Goal: Information Seeking & Learning: Learn about a topic

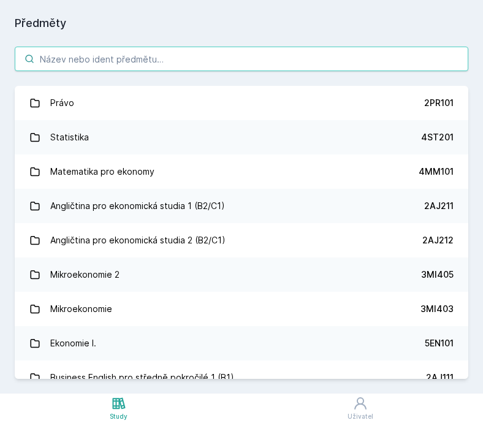
click at [194, 56] on input "search" at bounding box center [241, 59] width 453 height 25
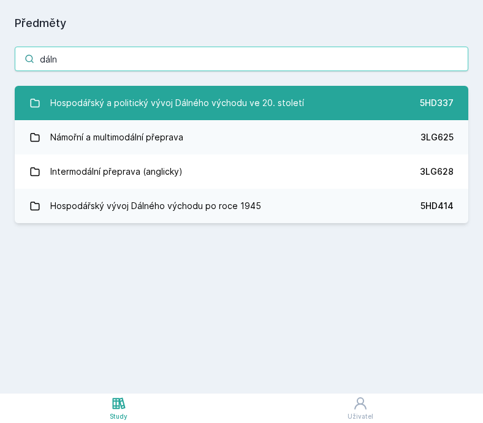
type input "dáln"
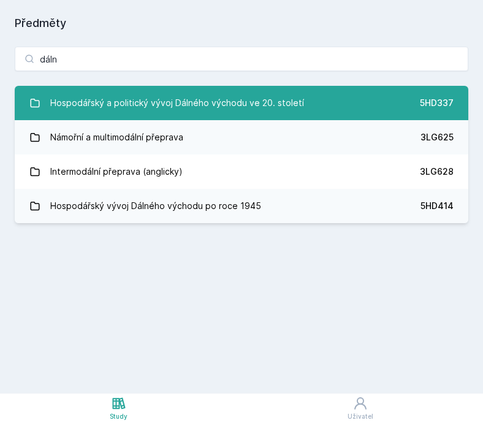
click at [240, 97] on div "Hospodářský a politický vývoj Dálného východu ve 20. století" at bounding box center [177, 103] width 254 height 25
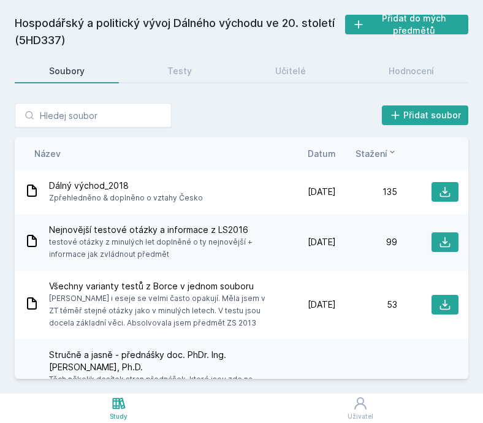
click at [330, 154] on span "Datum" at bounding box center [322, 153] width 28 height 13
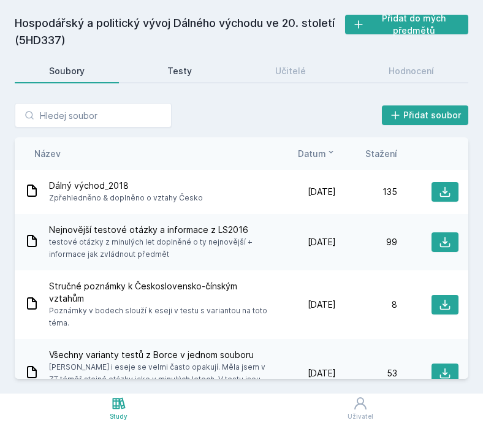
click at [192, 73] on link "Testy" at bounding box center [180, 71] width 93 height 25
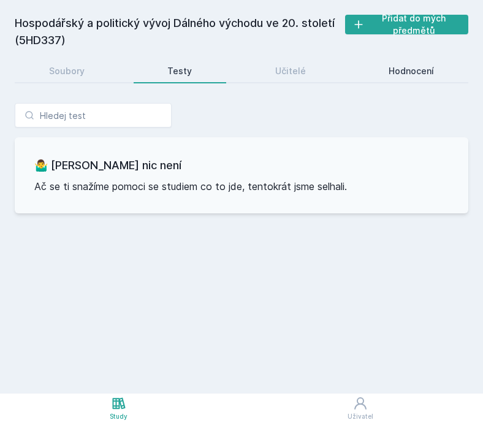
click at [411, 69] on div "Hodnocení" at bounding box center [410, 71] width 45 height 12
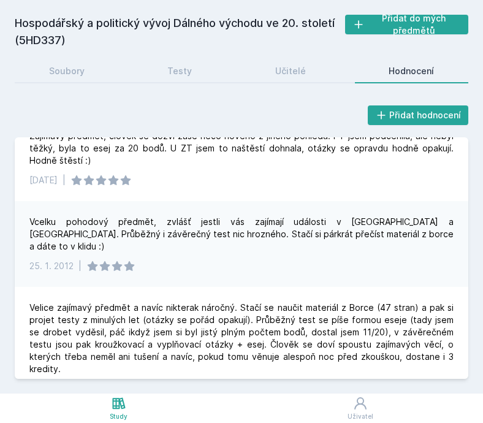
scroll to position [301, 0]
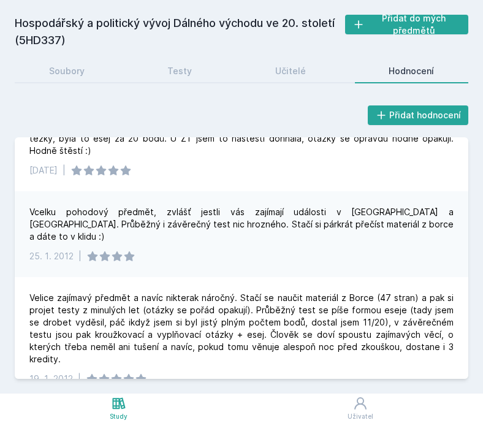
click at [89, 86] on div "Hospodářský a politický vývoj Dálného východu ve 20. století (5HD337) Přidat do…" at bounding box center [241, 197] width 453 height 364
click at [96, 78] on link "Soubory" at bounding box center [67, 71] width 104 height 25
